Goal: Navigation & Orientation: Find specific page/section

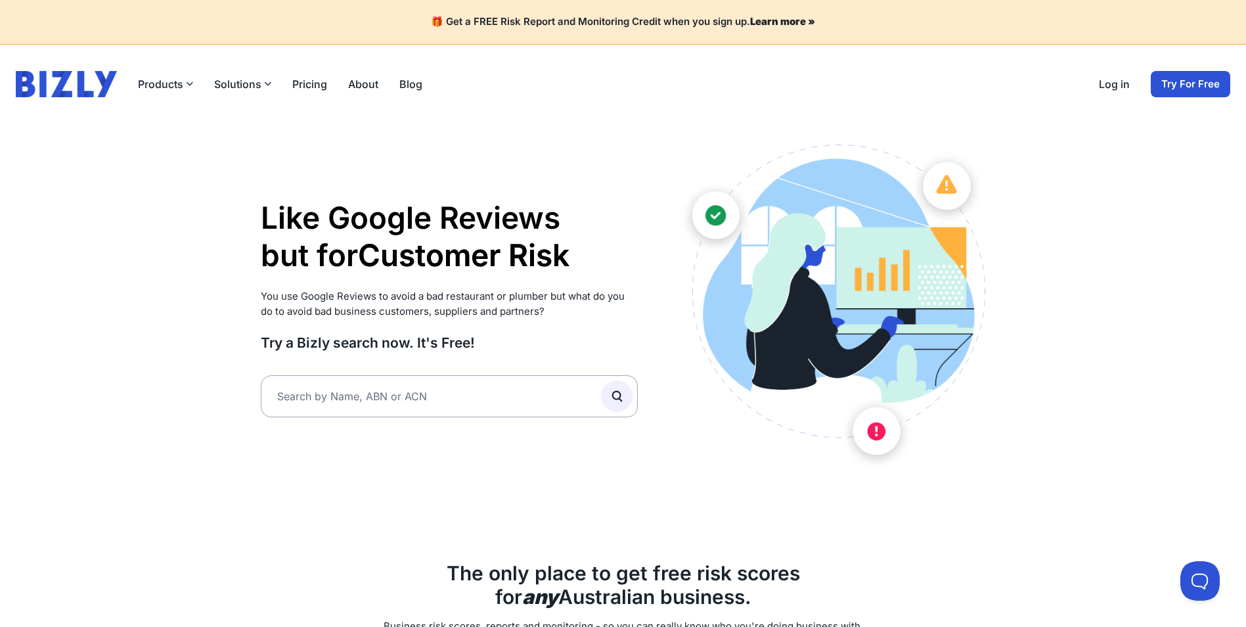
click at [1110, 84] on link "Log in" at bounding box center [1114, 84] width 31 height 16
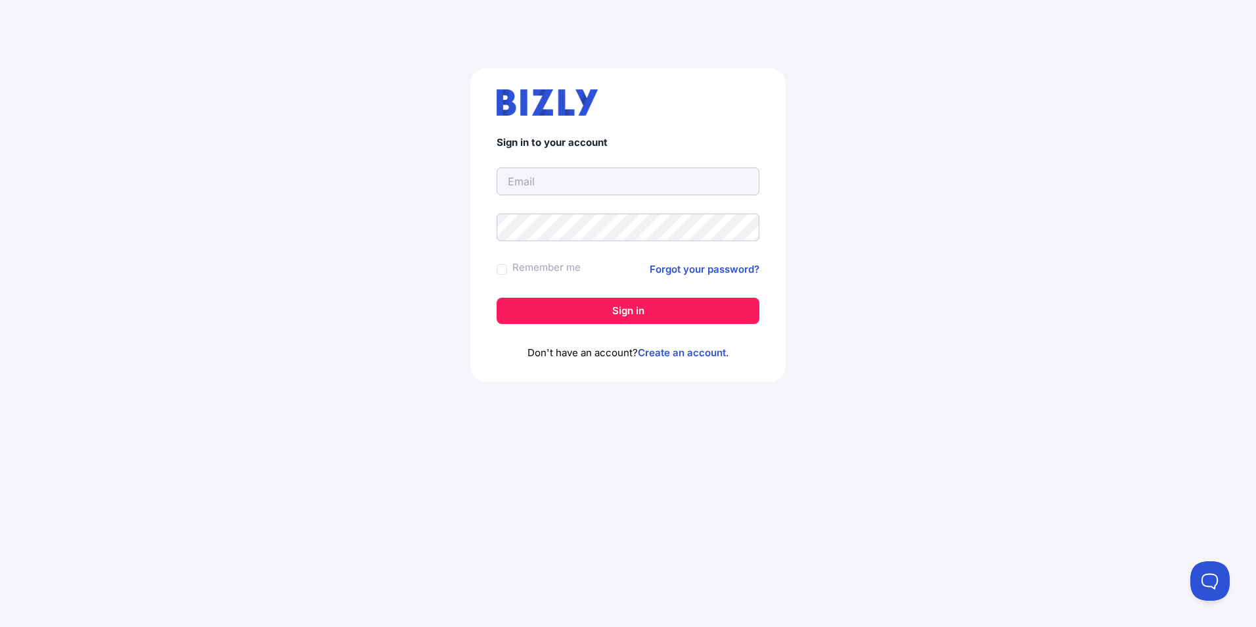
click at [613, 183] on input "text" at bounding box center [628, 181] width 263 height 28
click at [621, 172] on input "[EMAIL_ADDRESS][DOMAIN_NAME]" at bounding box center [628, 181] width 263 height 28
click at [621, 172] on input "vivn99@hotmail.com" at bounding box center [628, 181] width 263 height 28
click at [615, 182] on input "vivn99@hotmail.com" at bounding box center [628, 181] width 263 height 28
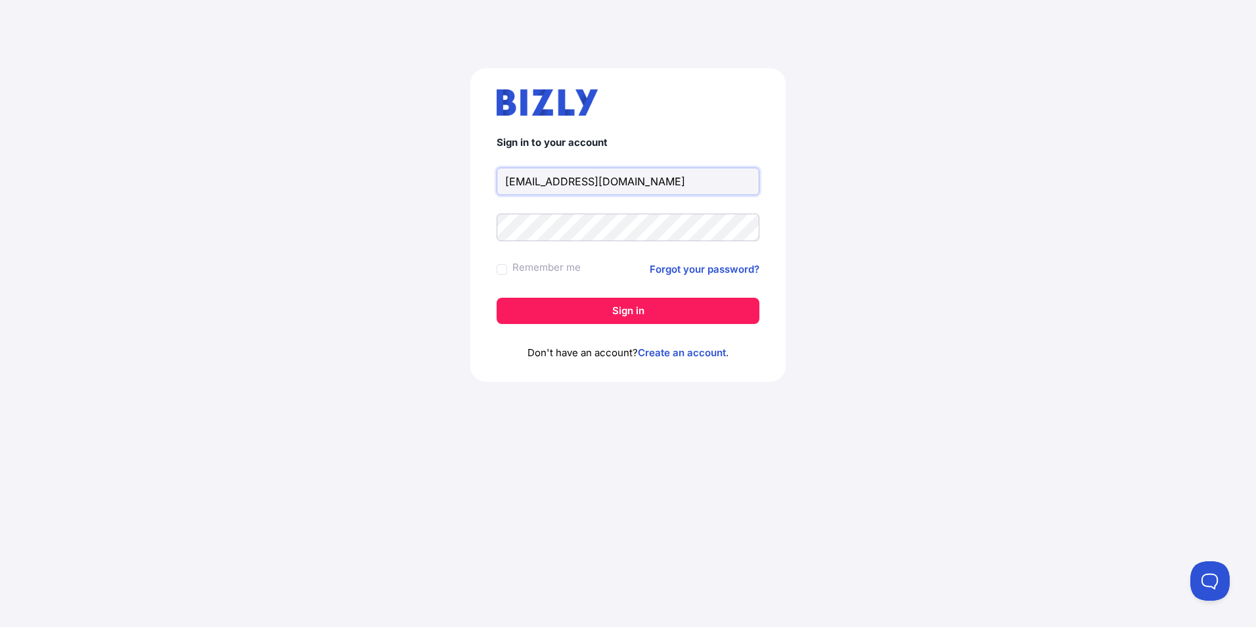
click at [615, 182] on input "vivn99@hotmail.com" at bounding box center [628, 181] width 263 height 28
paste input "ngoon89@g"
type input "vngoon89@gmail.com"
click at [669, 318] on button "Sign in" at bounding box center [628, 311] width 263 height 26
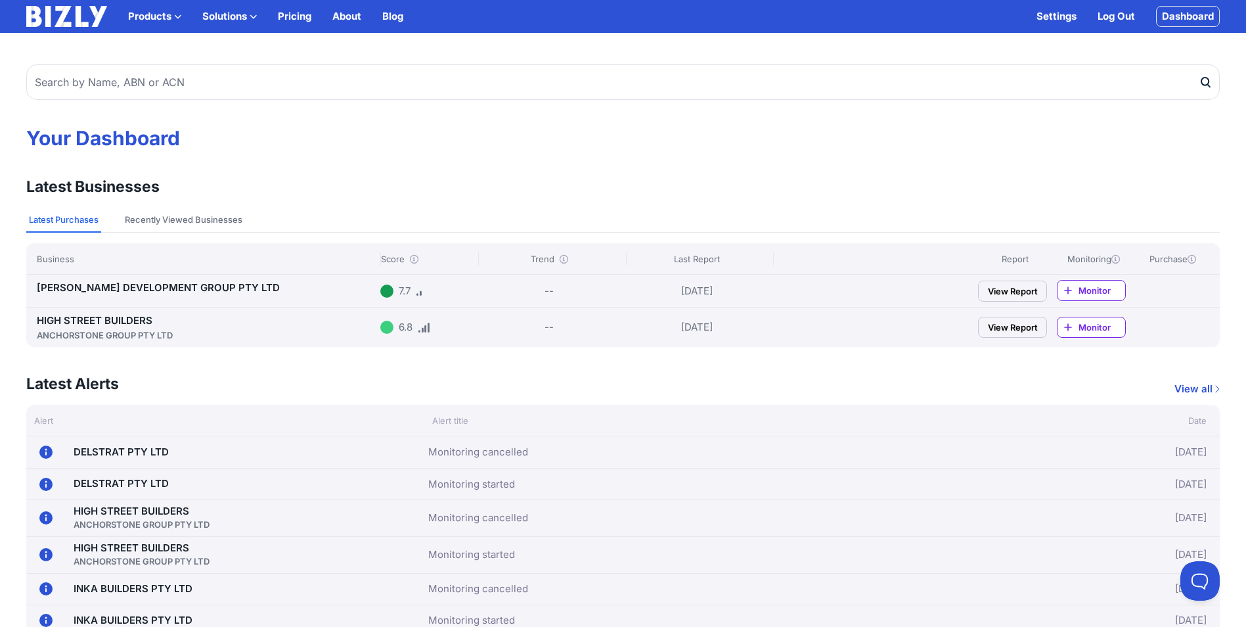
click at [134, 326] on link "HIGH STREET BUILDERS ANCHORSTONE GROUP PTY LTD" at bounding box center [206, 328] width 338 height 28
click at [139, 318] on link "HIGH STREET BUILDERS ANCHORSTONE GROUP PTY LTD" at bounding box center [206, 328] width 338 height 28
click at [173, 211] on button "Recently Viewed Businesses" at bounding box center [183, 220] width 123 height 25
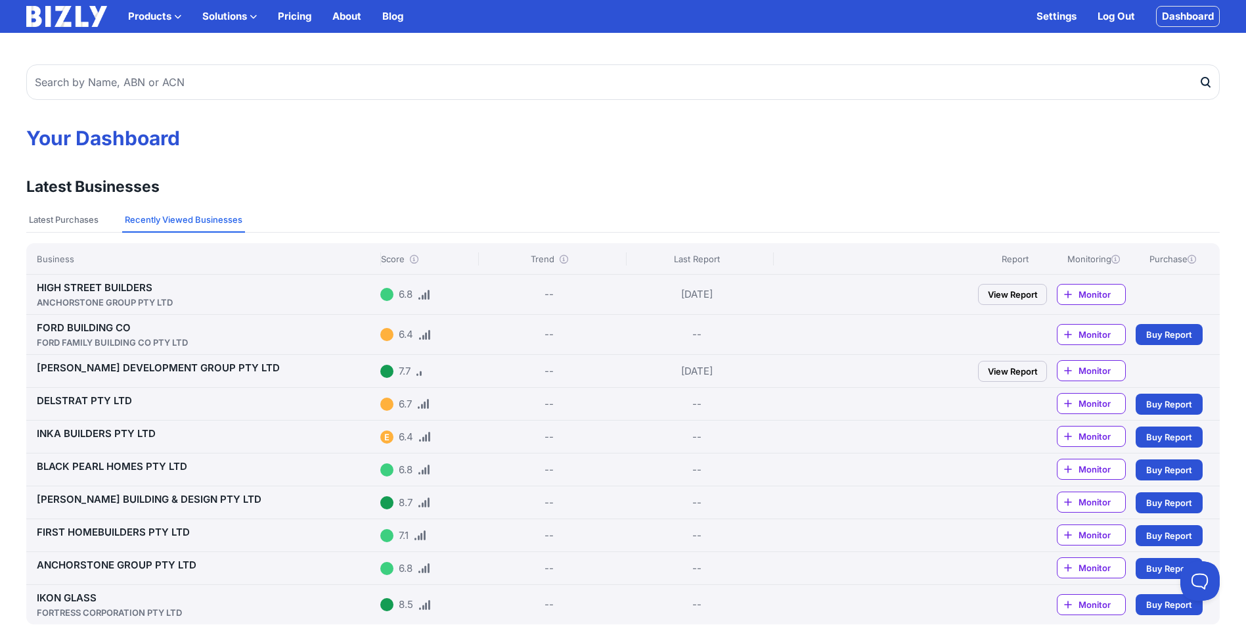
click at [108, 326] on link "FORD BUILDING CO FORD FAMILY BUILDING CO PTY LTD" at bounding box center [206, 335] width 338 height 28
click at [125, 401] on link "DELSTRAT PTY LTD" at bounding box center [84, 400] width 95 height 12
